Goal: Information Seeking & Learning: Get advice/opinions

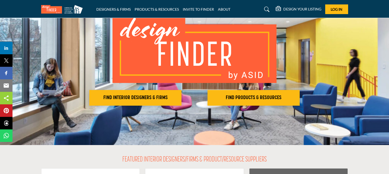
scroll to position [26, 0]
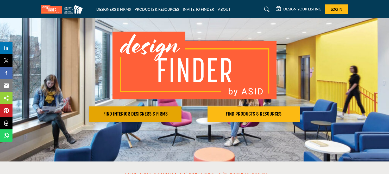
click at [119, 113] on h2 "FIND INTERIOR DESIGNERS & FIRMS" at bounding box center [135, 114] width 89 height 6
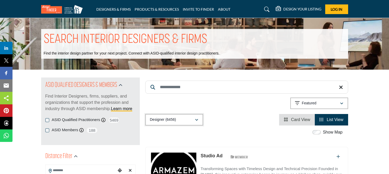
click at [197, 121] on icon "button" at bounding box center [196, 120] width 3 height 4
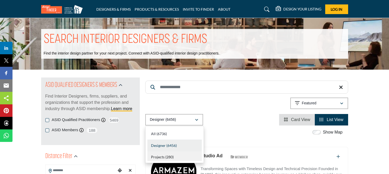
click at [173, 155] on b "(280)" at bounding box center [169, 156] width 8 height 4
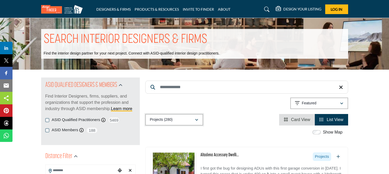
click at [197, 119] on icon "button" at bounding box center [196, 120] width 3 height 4
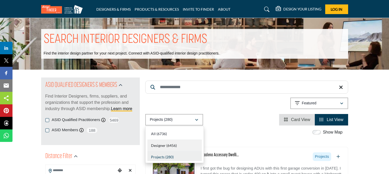
click at [157, 143] on span "Designer" at bounding box center [158, 145] width 15 height 4
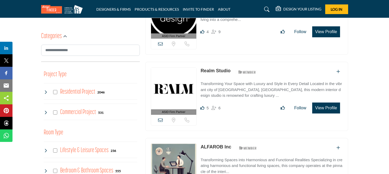
scroll to position [208, 0]
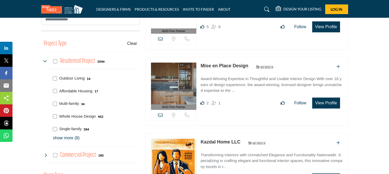
scroll to position [208, 0]
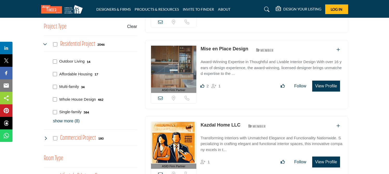
click at [60, 121] on p "show more (8)" at bounding box center [95, 121] width 84 height 6
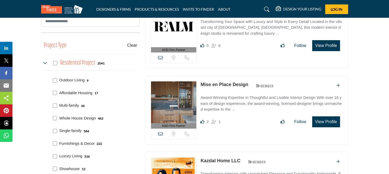
scroll to position [208, 0]
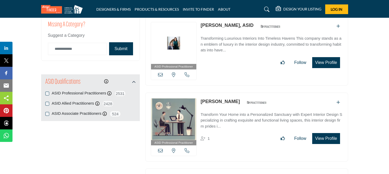
scroll to position [677, 0]
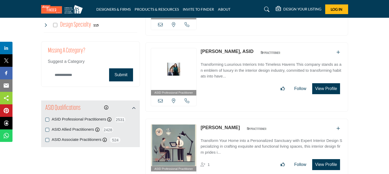
click at [75, 72] on input "Category Name" at bounding box center [77, 75] width 59 height 12
type input "*******"
click at [120, 74] on button "Submit" at bounding box center [121, 74] width 24 height 13
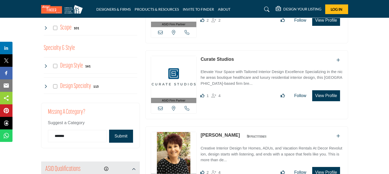
scroll to position [520, 0]
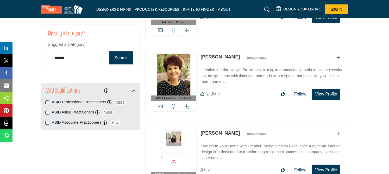
drag, startPoint x: 73, startPoint y: 57, endPoint x: 49, endPoint y: 57, distance: 24.5
click at [49, 57] on input "*******" at bounding box center [77, 58] width 59 height 12
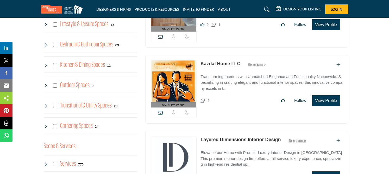
scroll to position [260, 0]
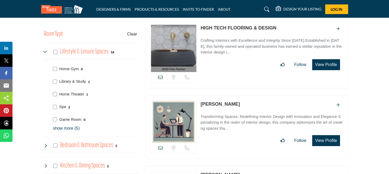
scroll to position [260, 0]
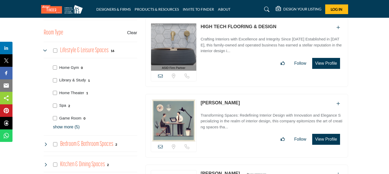
click at [73, 125] on p "show more (5)" at bounding box center [95, 127] width 84 height 6
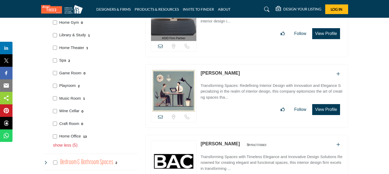
scroll to position [286, 0]
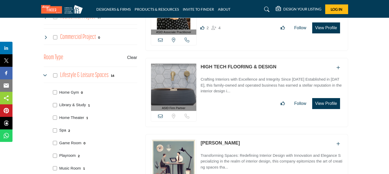
scroll to position [260, 0]
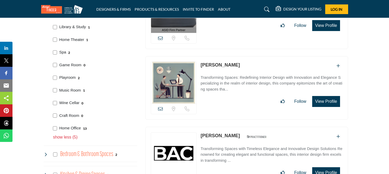
scroll to position [313, 0]
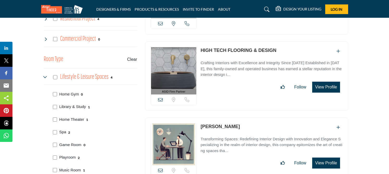
scroll to position [260, 0]
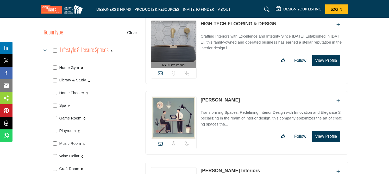
click at [44, 48] on icon at bounding box center [46, 50] width 4 height 4
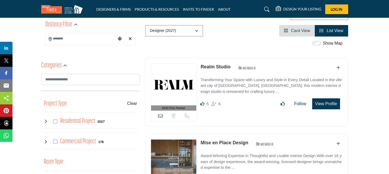
scroll to position [183, 0]
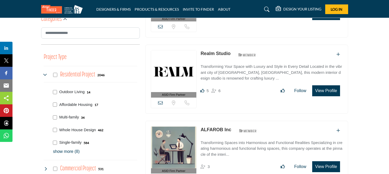
scroll to position [208, 0]
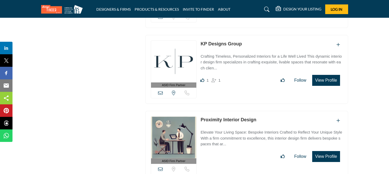
scroll to position [2836, 0]
